Goal: Communication & Community: Answer question/provide support

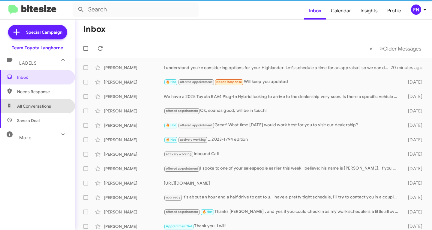
click at [46, 111] on span "All Conversations" at bounding box center [37, 106] width 75 height 14
type input "in:all-conversations"
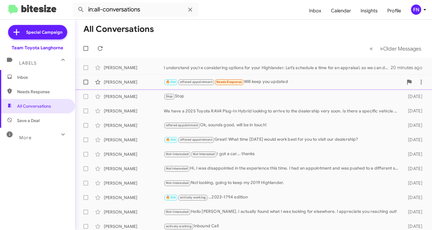
click at [126, 78] on div "[PERSON_NAME] 🔥 Hot offered appointment Needs Response Will keep you updated [D…" at bounding box center [254, 82] width 348 height 12
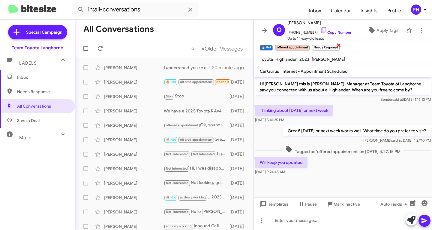
click at [336, 46] on small "Needs Response" at bounding box center [326, 47] width 28 height 5
click at [341, 44] on span "×" at bounding box center [338, 44] width 5 height 7
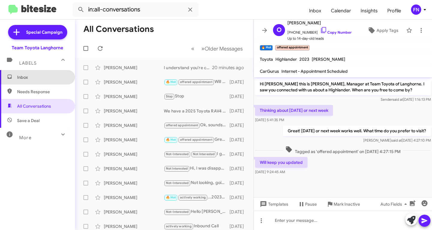
click at [56, 83] on span "Inbox" at bounding box center [37, 77] width 75 height 14
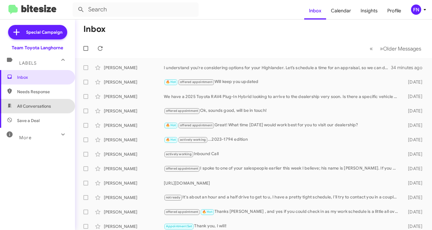
click at [37, 110] on span "All Conversations" at bounding box center [37, 106] width 75 height 14
type input "in:all-conversations"
